Goal: Information Seeking & Learning: Check status

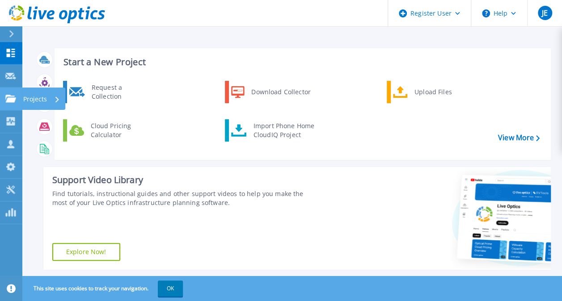
click at [33, 99] on p "Projects" at bounding box center [35, 99] width 24 height 23
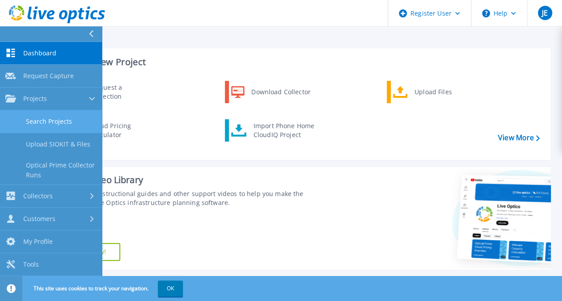
click at [44, 121] on link "Search Projects" at bounding box center [51, 121] width 102 height 23
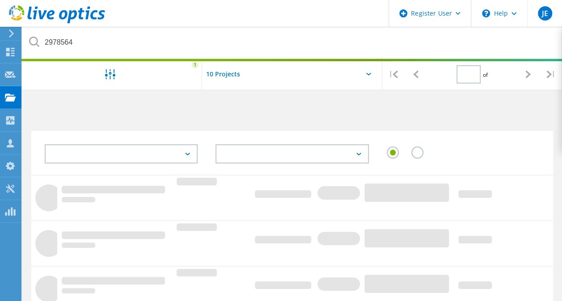
type input "1"
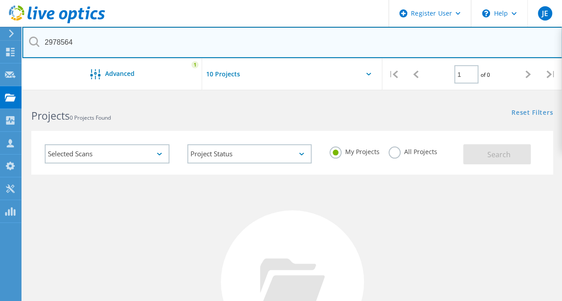
click at [189, 45] on input "2978564" at bounding box center [292, 42] width 540 height 31
paste input "8618"
type input "2986184"
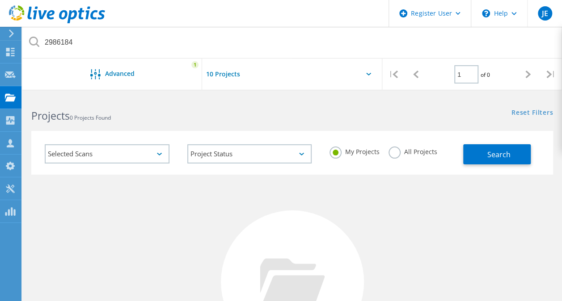
click at [395, 153] on label "All Projects" at bounding box center [412, 151] width 49 height 8
click at [0, 0] on input "All Projects" at bounding box center [0, 0] width 0 height 0
click at [481, 146] on button "Search" at bounding box center [496, 154] width 67 height 20
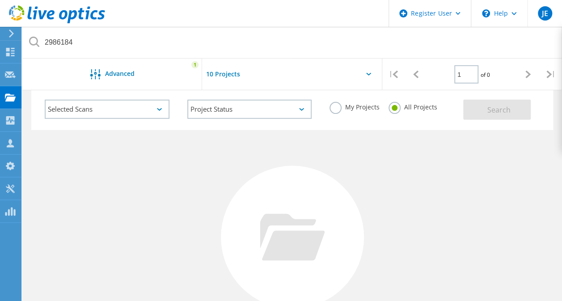
scroll to position [48, 0]
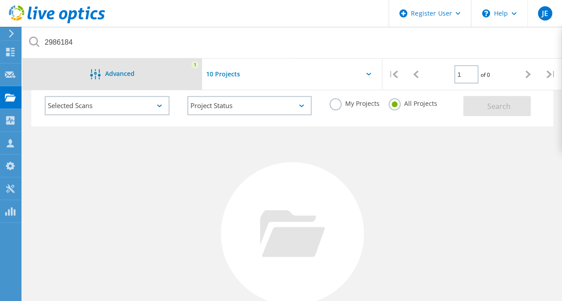
click at [176, 66] on div "Advanced 1" at bounding box center [112, 74] width 180 height 31
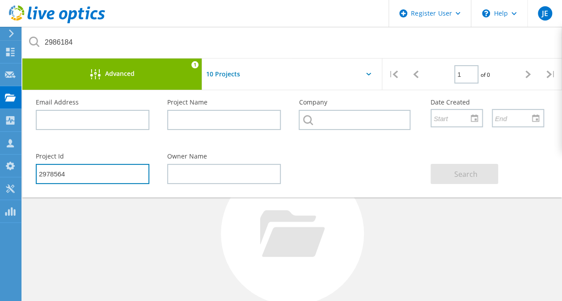
click at [100, 167] on input "2978564" at bounding box center [92, 174] width 113 height 20
paste input "8618"
type input "2986184"
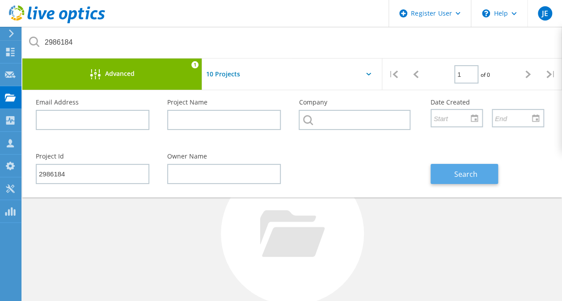
click at [446, 174] on button "Search" at bounding box center [463, 174] width 67 height 20
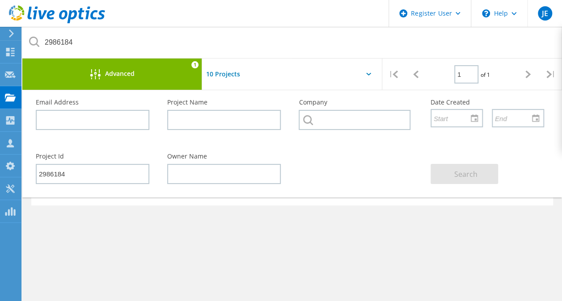
click at [458, 213] on div "Project Name Owner Date Created Status Deal Id Actions Optical Prime Agilus Pro…" at bounding box center [291, 242] width 521 height 232
click at [171, 80] on div "Advanced 1" at bounding box center [112, 74] width 180 height 31
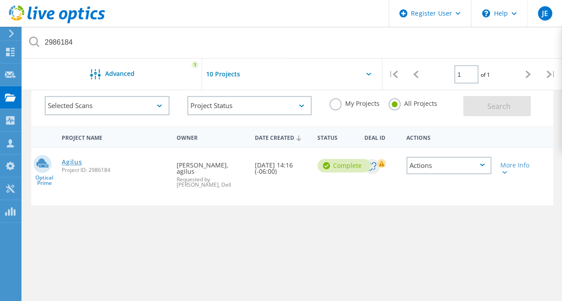
click at [70, 159] on link "Agilus" at bounding box center [72, 162] width 20 height 6
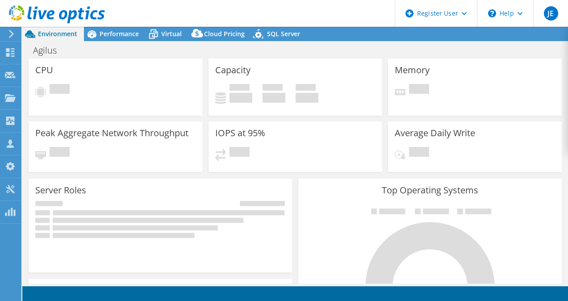
select select "USD"
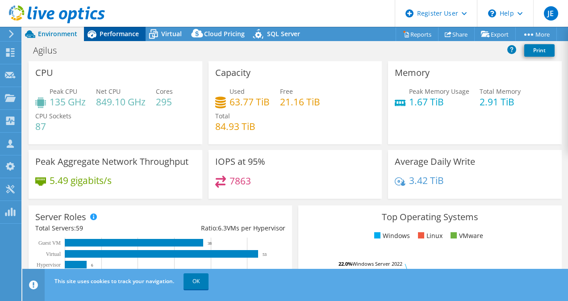
click at [126, 37] on span "Performance" at bounding box center [119, 33] width 39 height 8
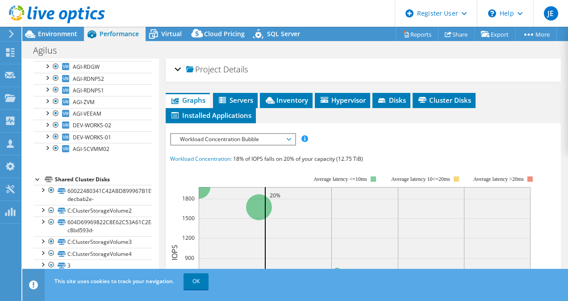
scroll to position [4, 0]
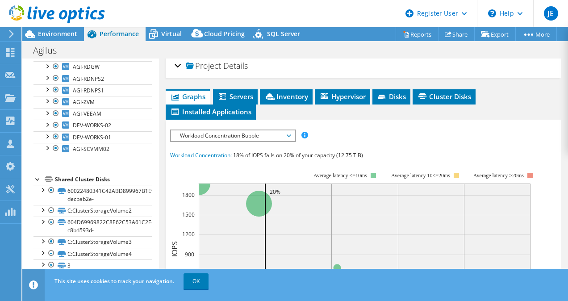
click at [239, 134] on span "Workload Concentration Bubble" at bounding box center [233, 135] width 115 height 11
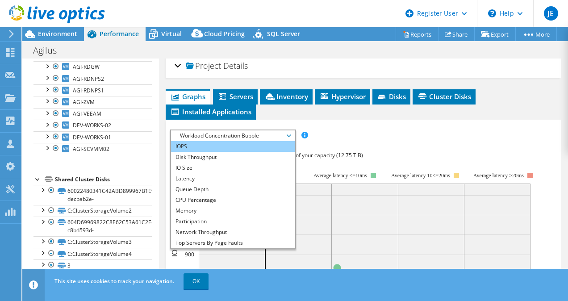
click at [234, 147] on li "IOPS" at bounding box center [233, 146] width 124 height 11
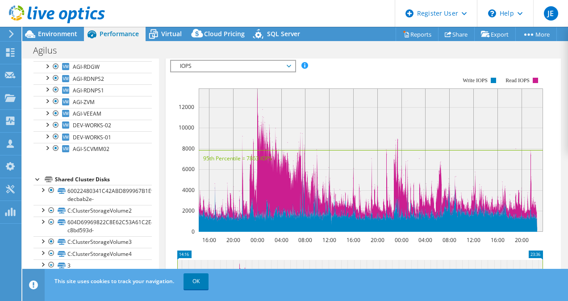
scroll to position [0, 0]
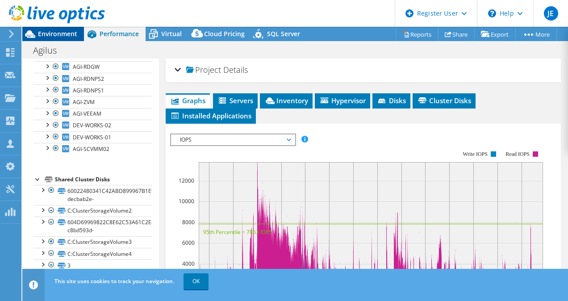
click at [39, 37] on span "Environment" at bounding box center [57, 33] width 39 height 8
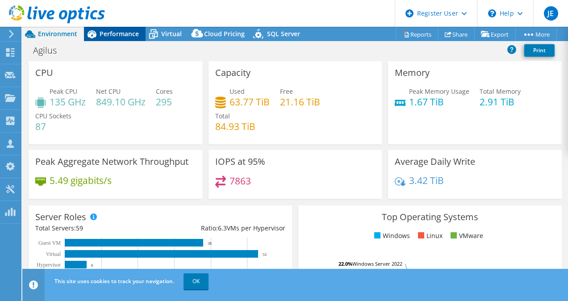
click at [118, 33] on span "Performance" at bounding box center [119, 33] width 39 height 8
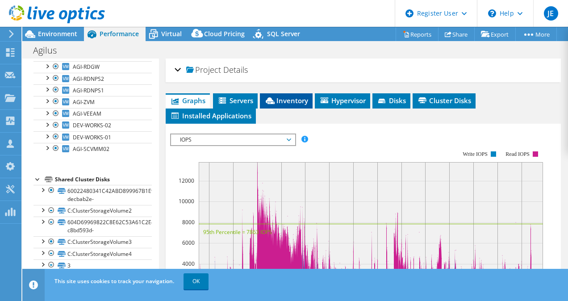
click at [277, 97] on span "Inventory" at bounding box center [286, 100] width 44 height 9
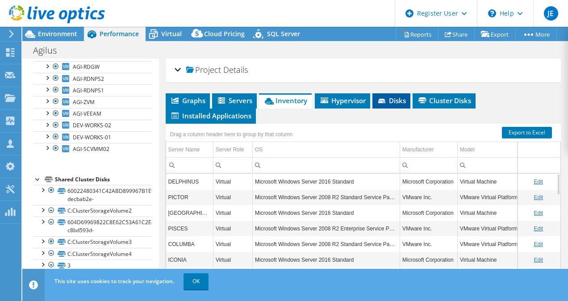
click at [386, 99] on icon at bounding box center [382, 102] width 9 height 6
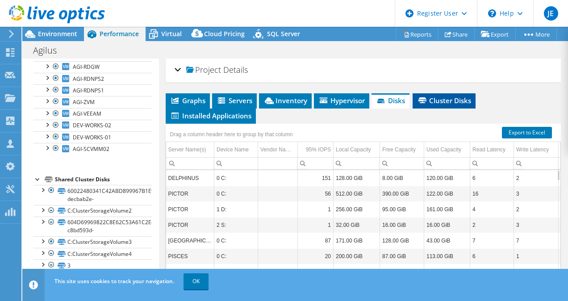
click at [426, 103] on span "Cluster Disks" at bounding box center [444, 100] width 54 height 9
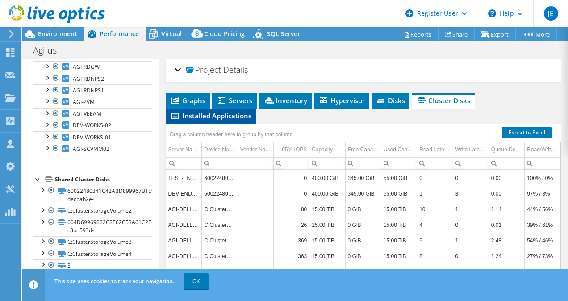
click at [220, 116] on span "Installed Applications" at bounding box center [210, 115] width 81 height 9
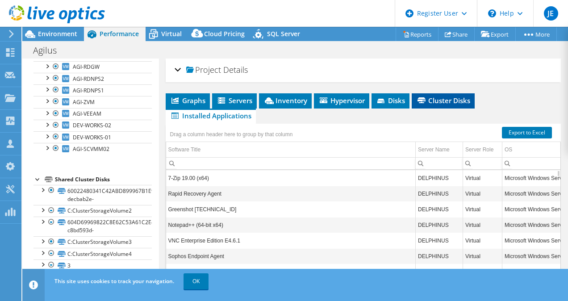
click at [440, 104] on span "Cluster Disks" at bounding box center [443, 100] width 54 height 9
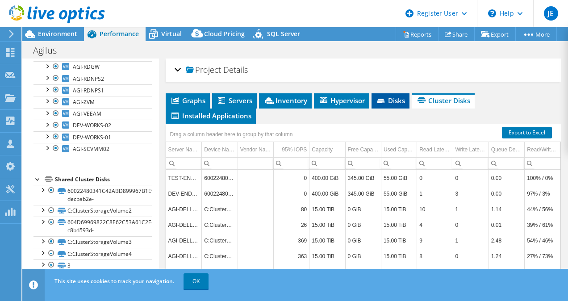
click at [389, 97] on span "Disks" at bounding box center [390, 100] width 29 height 9
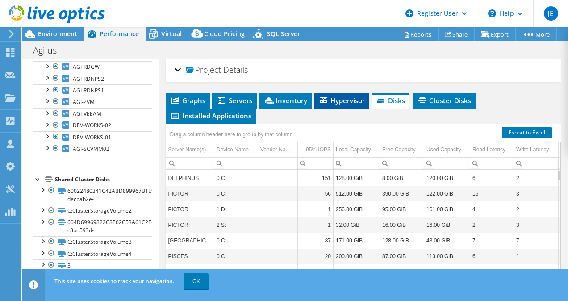
click at [347, 102] on span "Hypervisor" at bounding box center [342, 100] width 46 height 9
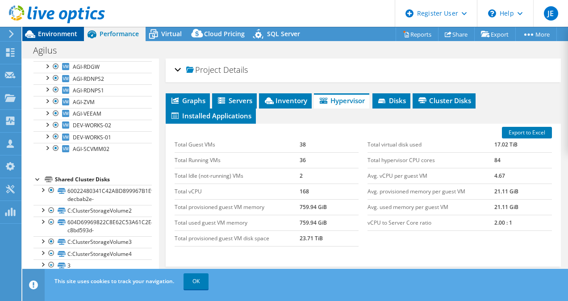
click at [57, 30] on span "Environment" at bounding box center [57, 33] width 39 height 8
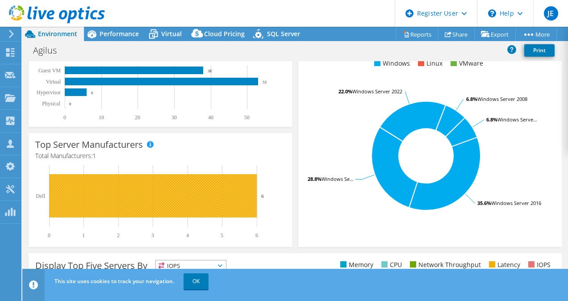
scroll to position [173, 0]
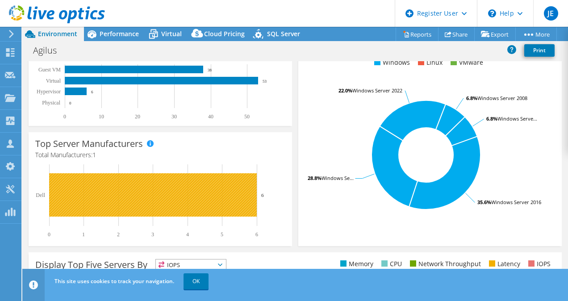
click at [191, 200] on rect at bounding box center [153, 194] width 208 height 43
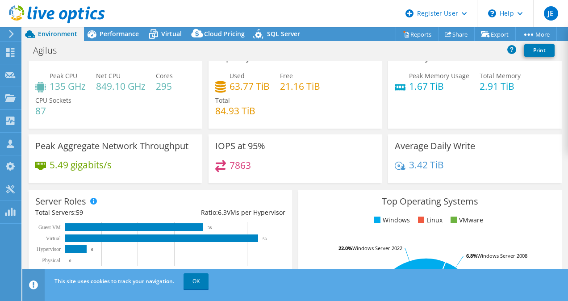
scroll to position [0, 0]
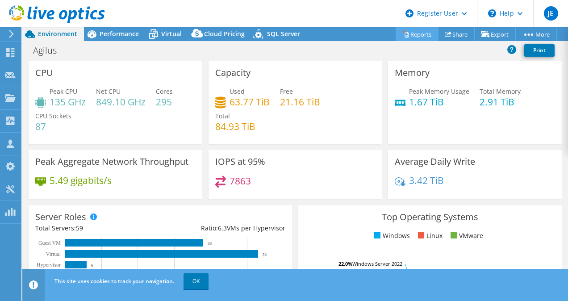
click at [418, 33] on link "Reports" at bounding box center [417, 34] width 43 height 14
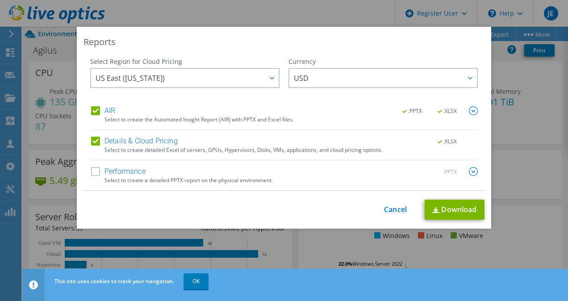
click at [379, 140] on div "Details & Cloud Pricing .XLSX" at bounding box center [284, 142] width 387 height 10
click at [93, 139] on label "Details & Cloud Pricing" at bounding box center [134, 141] width 87 height 9
click at [0, 0] on input "Details & Cloud Pricing" at bounding box center [0, 0] width 0 height 0
click at [455, 214] on link "Download" at bounding box center [455, 210] width 60 height 20
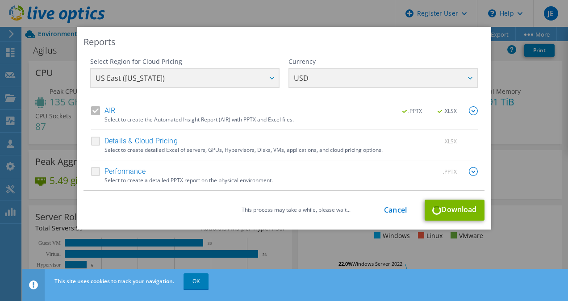
click at [507, 141] on div "Reports Select Region for Cloud Pricing Asia Pacific (Hong Kong) Asia Pacific (…" at bounding box center [284, 151] width 568 height 248
